Goal: Complete application form

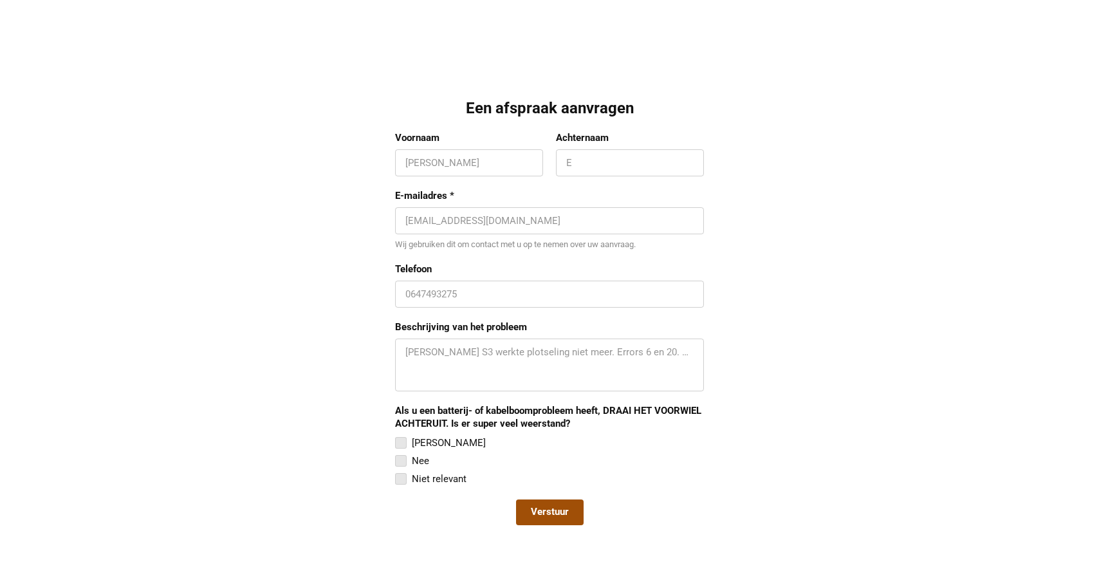
scroll to position [1079, 0]
click at [448, 160] on input "Voornaam" at bounding box center [468, 164] width 127 height 13
type input "Mark"
type input "Berkhoff"
click at [457, 220] on input "E-mailadres *" at bounding box center [549, 222] width 288 height 13
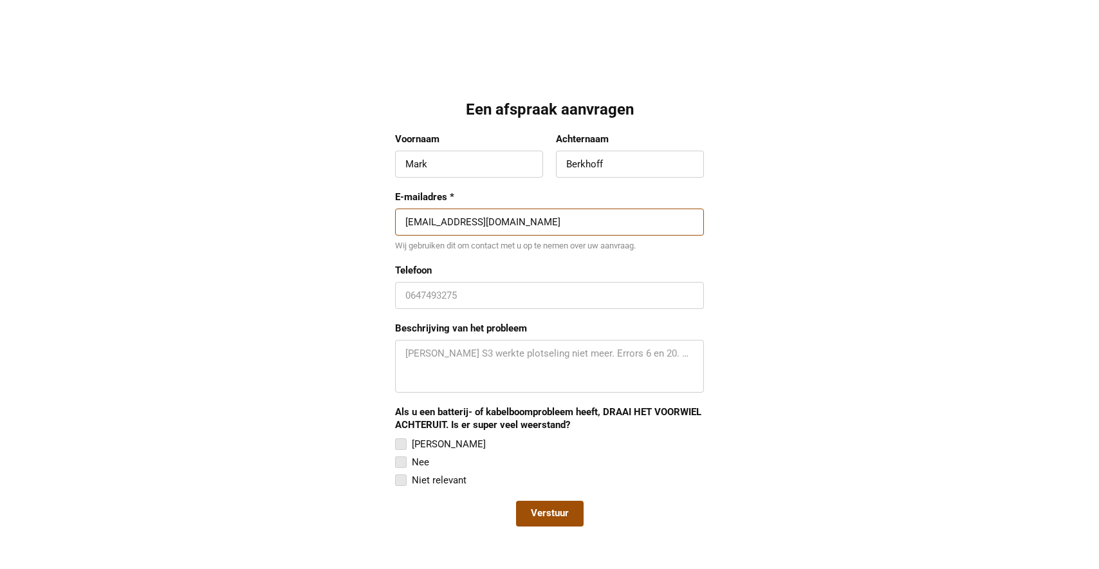
type input "[EMAIL_ADDRESS][DOMAIN_NAME]"
click at [426, 289] on input "Telefoon" at bounding box center [549, 295] width 288 height 13
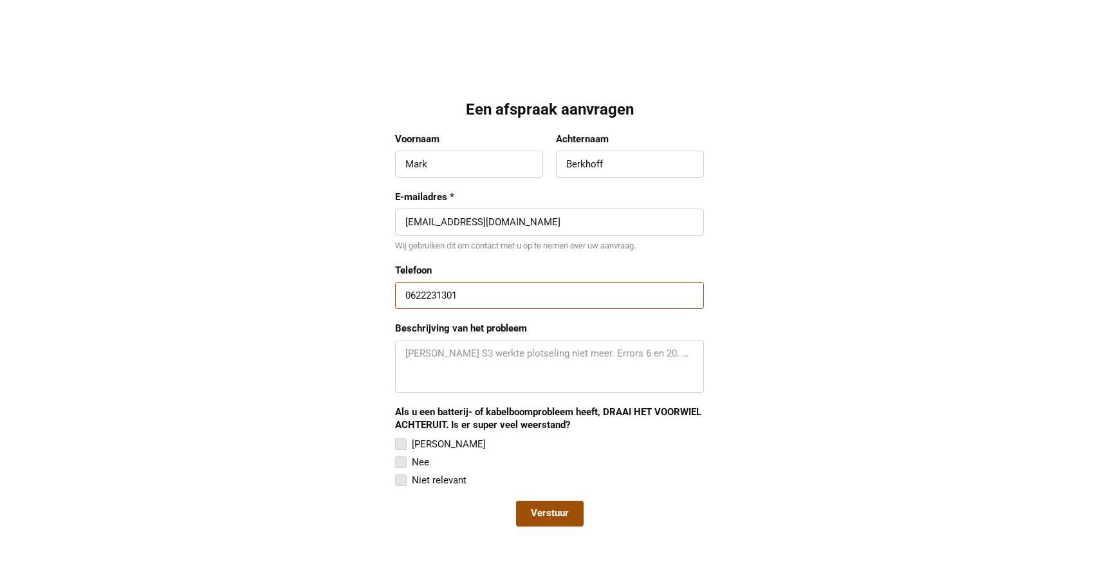
type input "0622231301"
click at [410, 354] on textarea "Beschrijving van het probleem" at bounding box center [549, 366] width 288 height 39
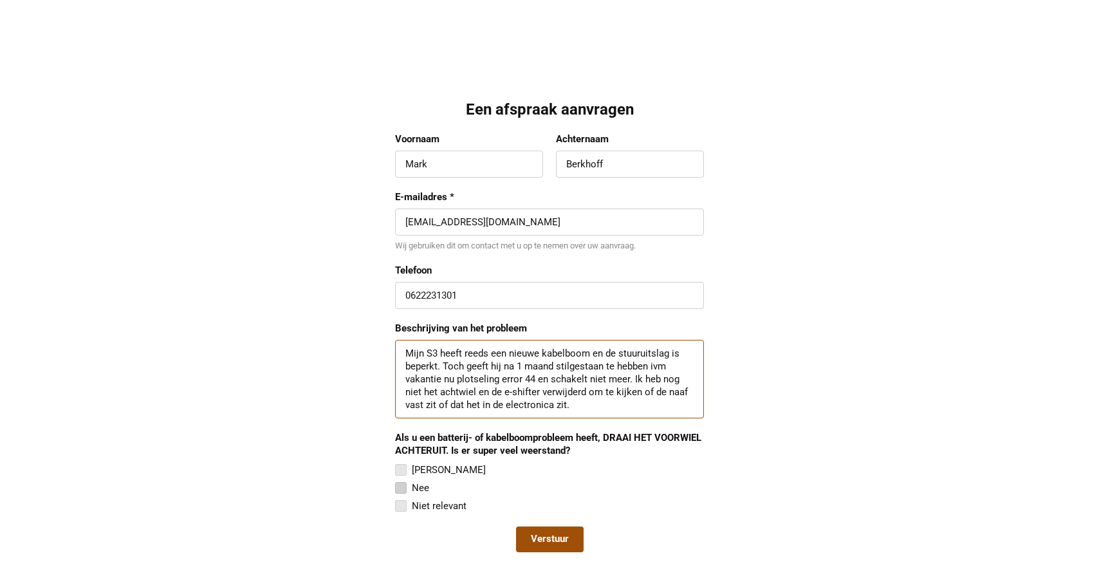
type textarea "Mijn S3 heeft reeds een nieuwe kabelboom en de stuuruitslag is beperkt. Toch ge…"
click at [400, 487] on div at bounding box center [401, 488] width 12 height 12
click at [395, 480] on input "Nee" at bounding box center [395, 480] width 0 height 0
click at [564, 538] on span "Verstuur" at bounding box center [550, 539] width 38 height 13
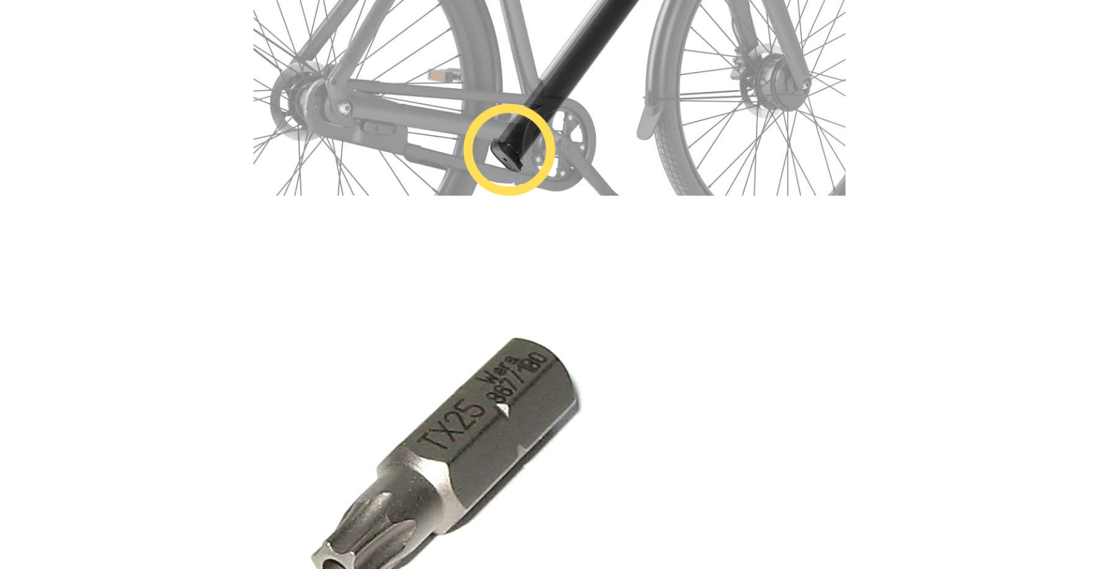
scroll to position [2059, 0]
